Goal: Find specific page/section: Find specific page/section

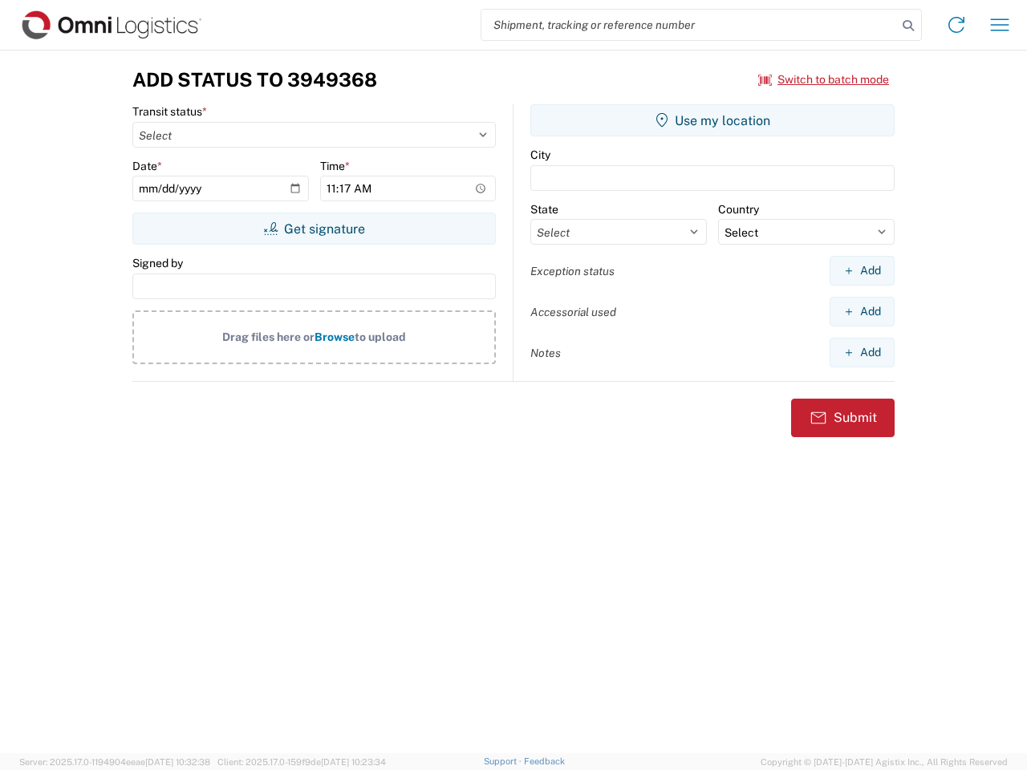
click at [689, 25] on input "search" at bounding box center [689, 25] width 416 height 30
click at [908, 26] on icon at bounding box center [908, 25] width 22 height 22
click at [957, 25] on icon at bounding box center [957, 25] width 26 height 26
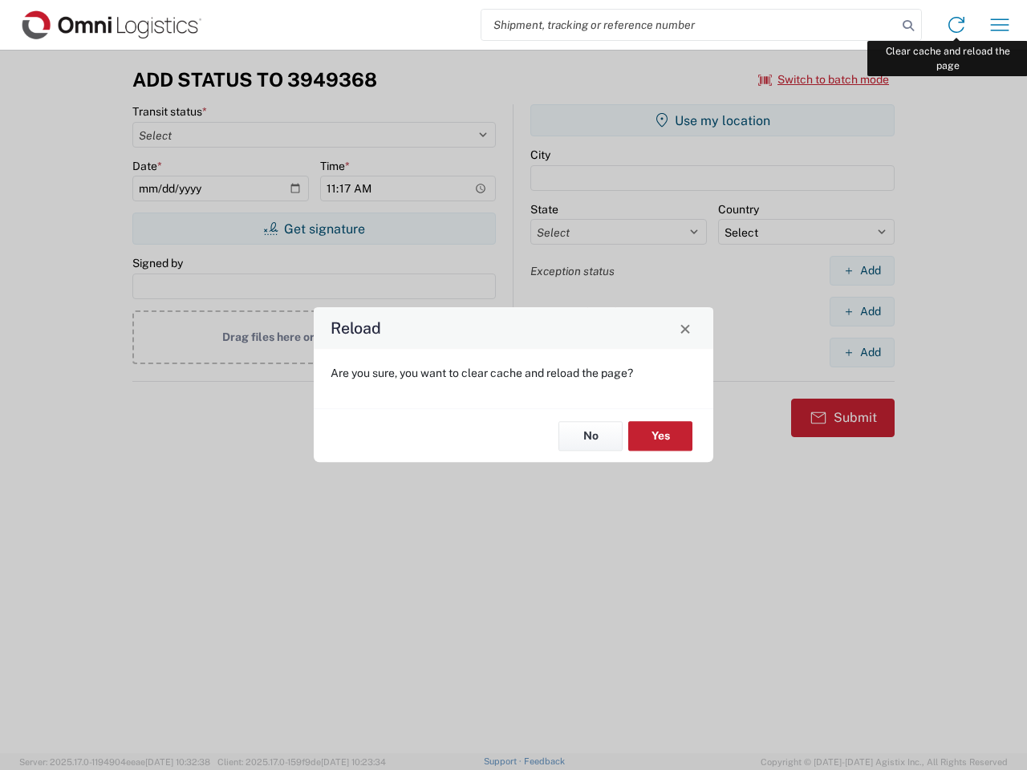
click at [1000, 25] on div "Reload Are you sure, you want to clear cache and reload the page? No Yes" at bounding box center [513, 385] width 1027 height 770
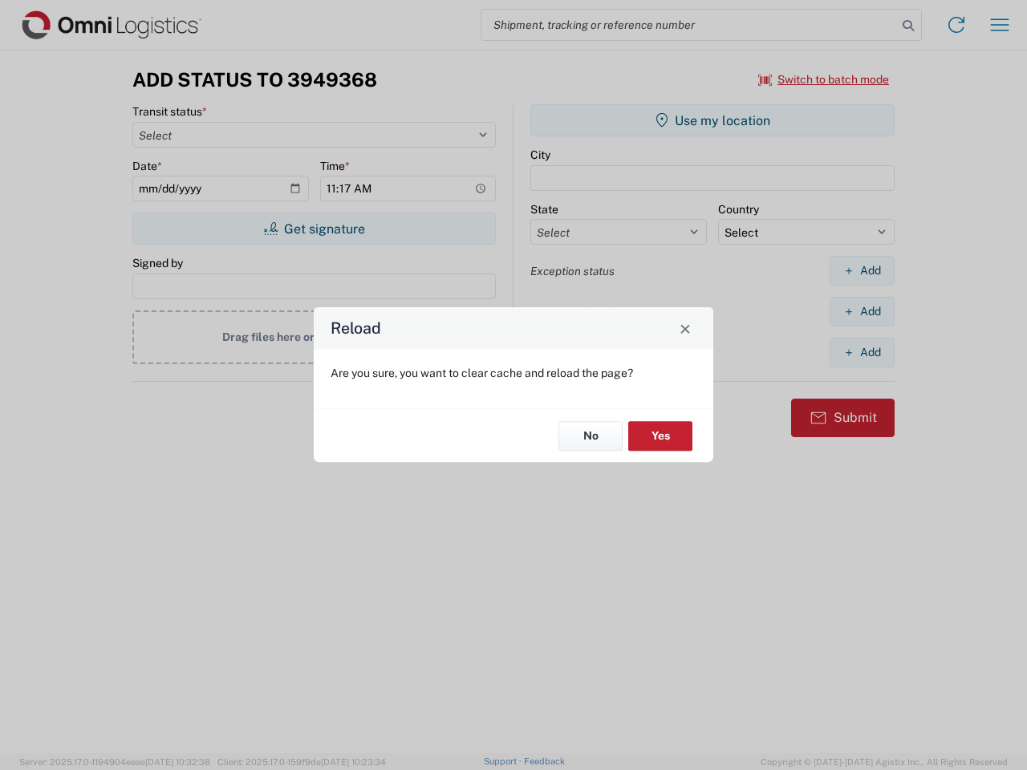
click at [824, 79] on div "Reload Are you sure, you want to clear cache and reload the page? No Yes" at bounding box center [513, 385] width 1027 height 770
click at [314, 229] on div "Reload Are you sure, you want to clear cache and reload the page? No Yes" at bounding box center [513, 385] width 1027 height 770
click at [713, 120] on div "Reload Are you sure, you want to clear cache and reload the page? No Yes" at bounding box center [513, 385] width 1027 height 770
click at [862, 270] on div "Reload Are you sure, you want to clear cache and reload the page? No Yes" at bounding box center [513, 385] width 1027 height 770
click at [862, 311] on div "Reload Are you sure, you want to clear cache and reload the page? No Yes" at bounding box center [513, 385] width 1027 height 770
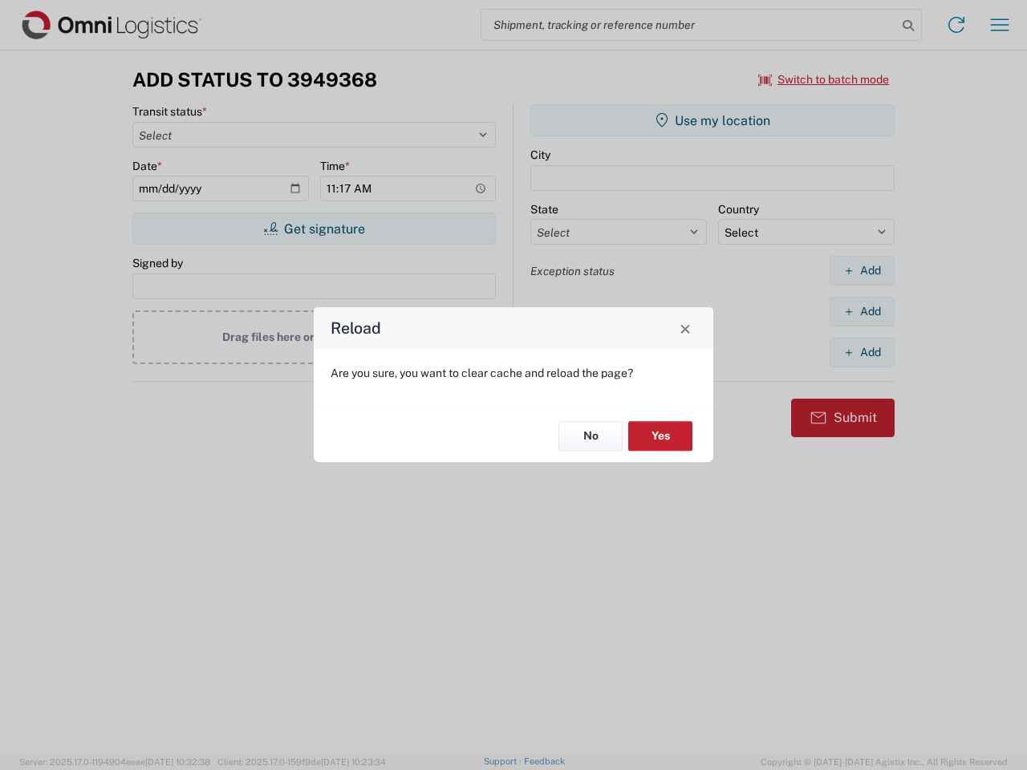
click at [862, 352] on div "Reload Are you sure, you want to clear cache and reload the page? No Yes" at bounding box center [513, 385] width 1027 height 770
